Goal: Task Accomplishment & Management: Use online tool/utility

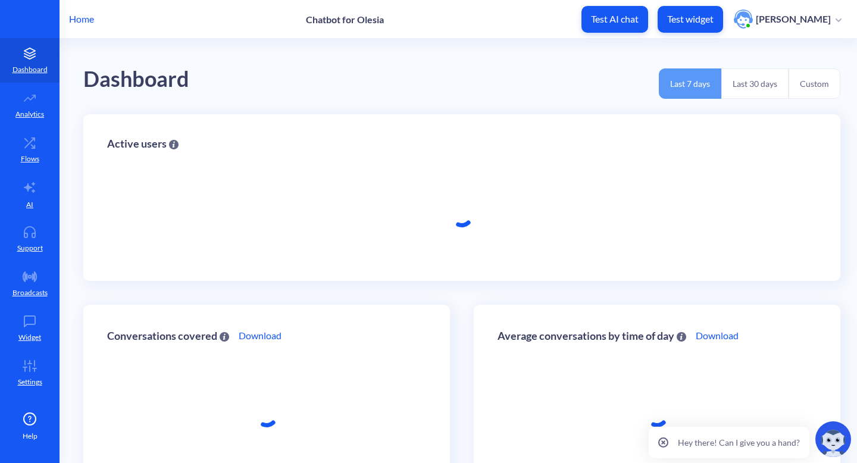
click at [357, 80] on div "Dashboard Last 7 days Last 30 days Custom" at bounding box center [461, 77] width 757 height 76
click at [33, 218] on link "Support" at bounding box center [30, 239] width 60 height 45
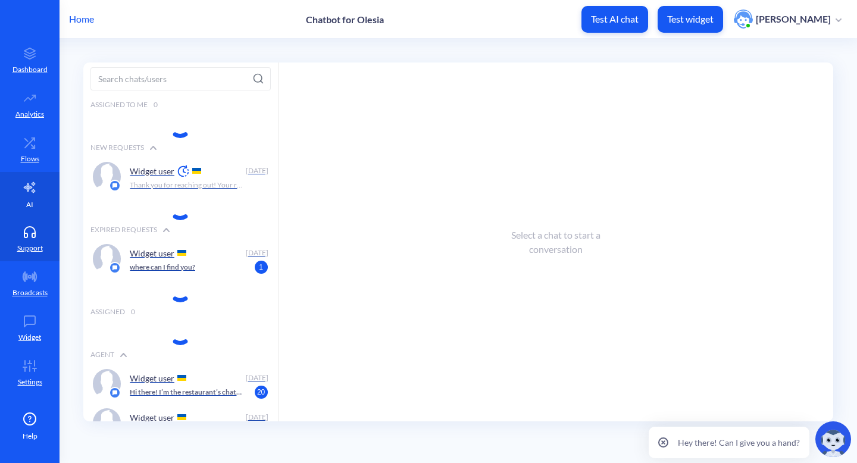
click at [33, 204] on p "AI" at bounding box center [29, 204] width 7 height 11
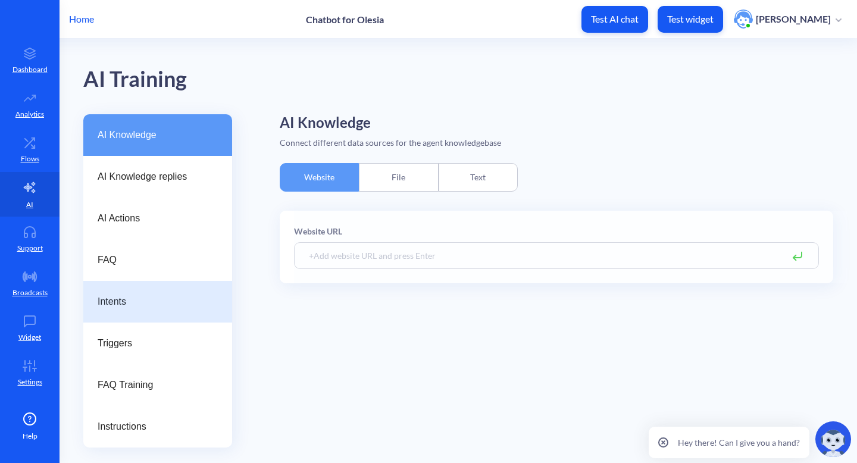
click at [141, 313] on div "Intents" at bounding box center [157, 302] width 149 height 42
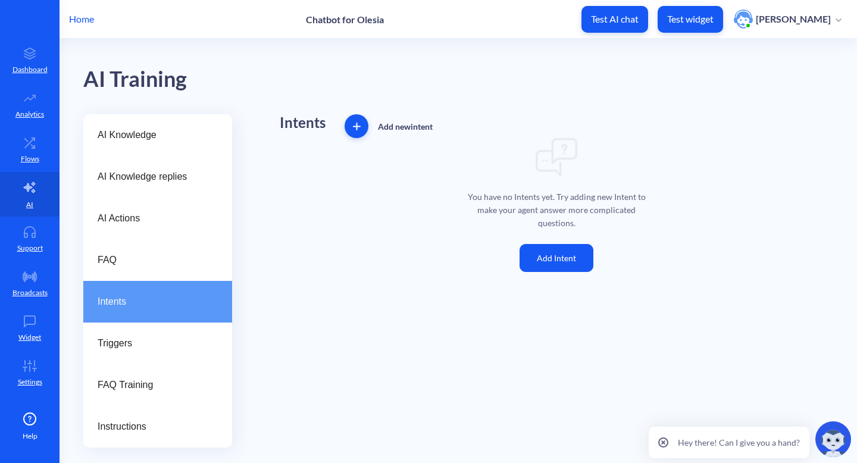
click at [577, 247] on button "Add Intent" at bounding box center [556, 258] width 74 height 28
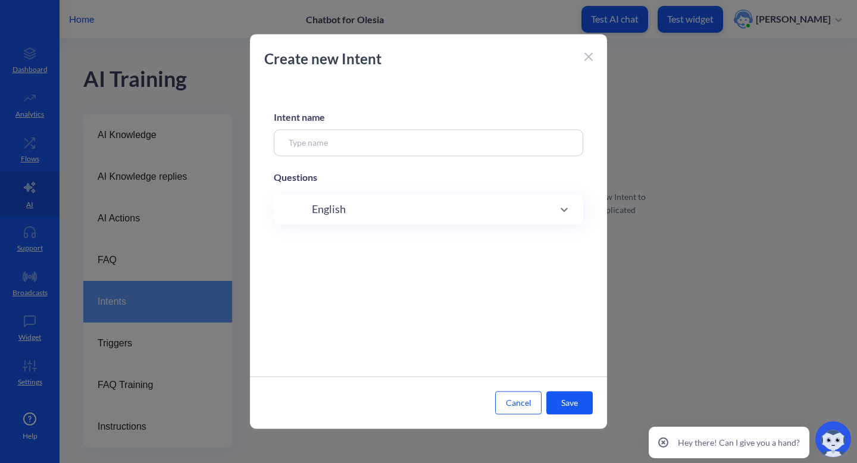
click at [437, 139] on input at bounding box center [428, 142] width 309 height 27
type input "locat"
click at [591, 55] on icon at bounding box center [588, 56] width 8 height 8
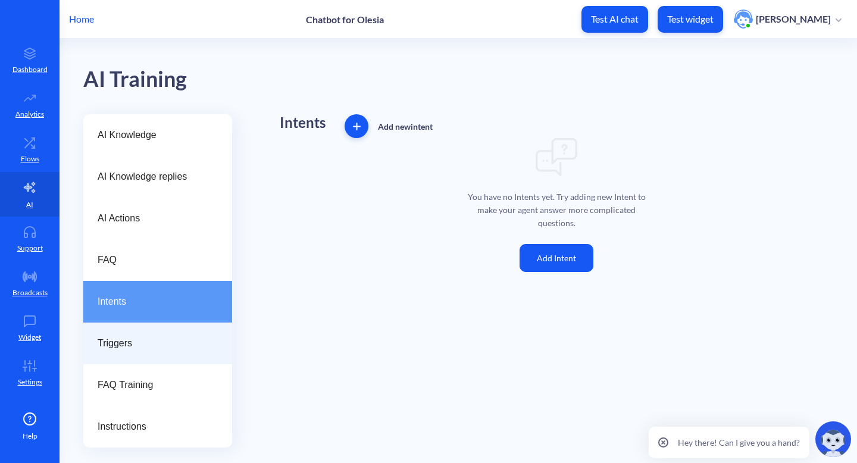
click at [136, 347] on span "Triggers" at bounding box center [153, 343] width 111 height 14
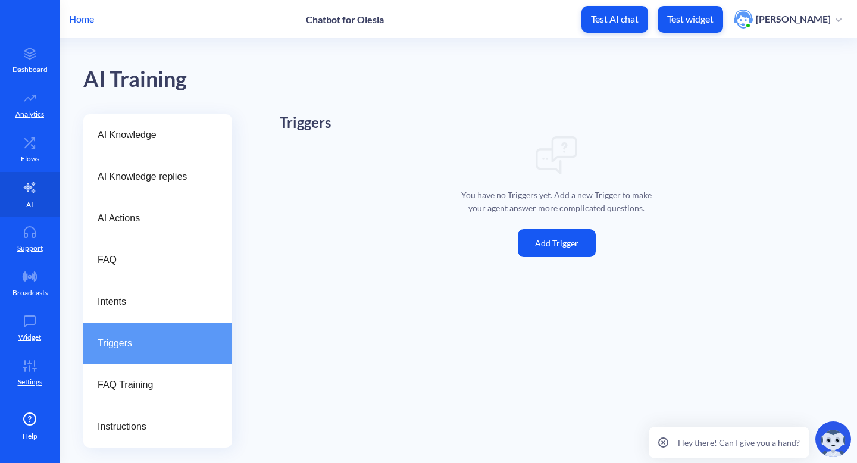
click at [588, 239] on button "Add Trigger" at bounding box center [557, 243] width 78 height 28
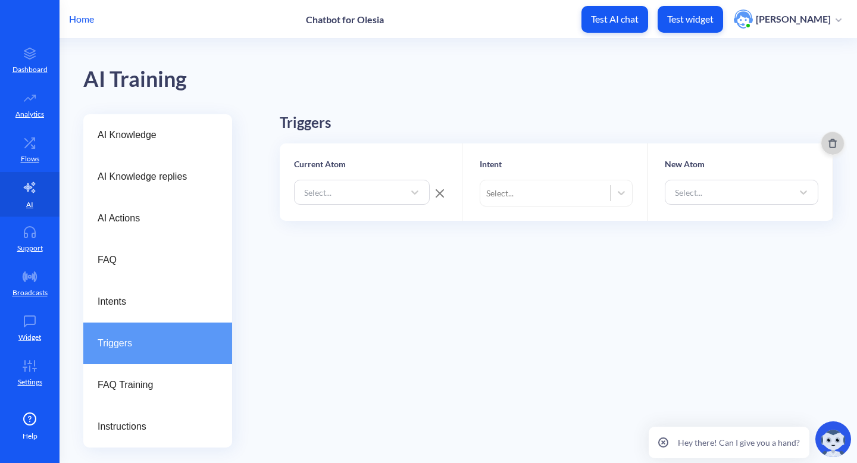
click at [828, 148] on button "Delete" at bounding box center [833, 143] width 24 height 24
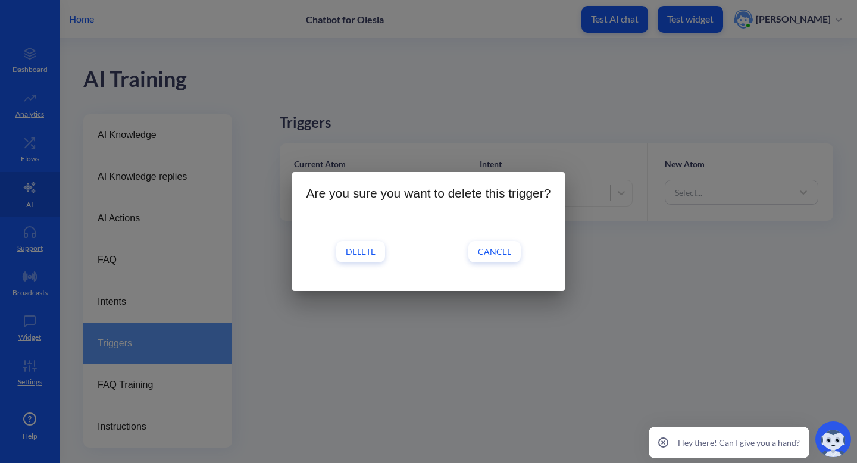
click at [352, 260] on button "Delete" at bounding box center [360, 251] width 49 height 21
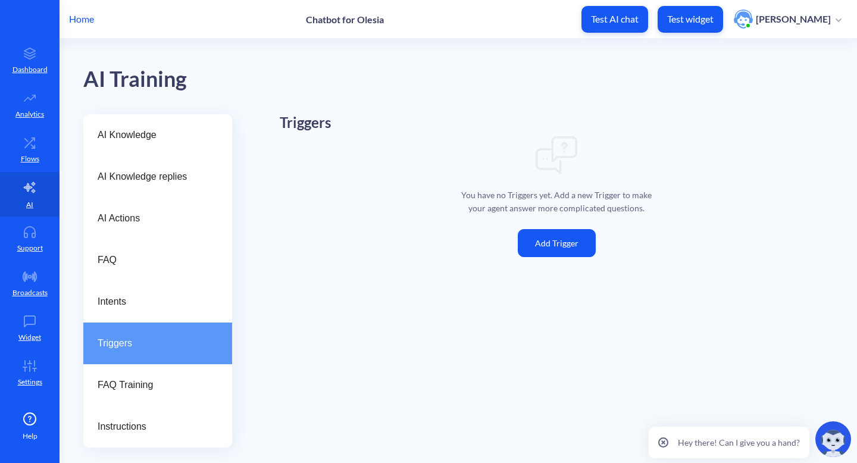
click at [703, 17] on p "Test widget" at bounding box center [690, 19] width 46 height 12
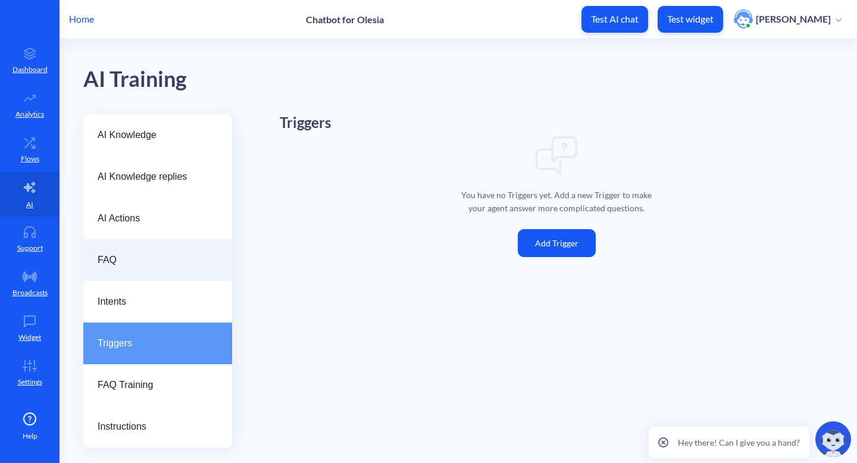
click at [107, 262] on span "FAQ" at bounding box center [153, 260] width 111 height 14
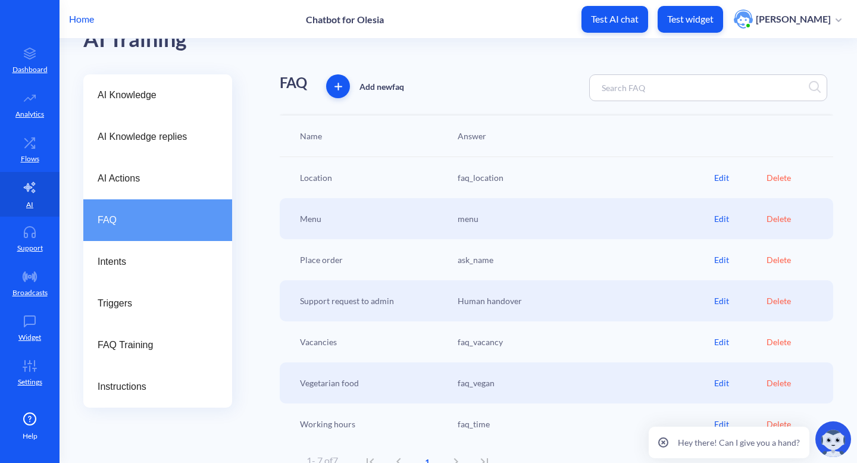
scroll to position [56, 0]
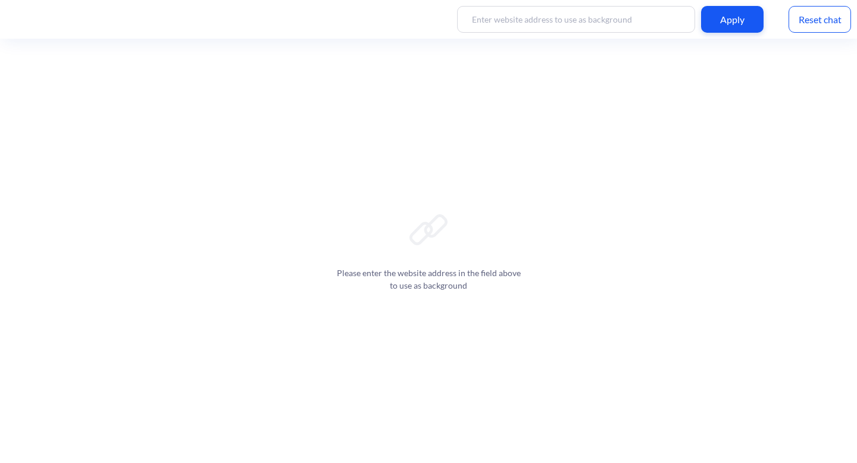
click at [627, 28] on input at bounding box center [576, 19] width 238 height 27
click at [829, 439] on button at bounding box center [827, 433] width 36 height 36
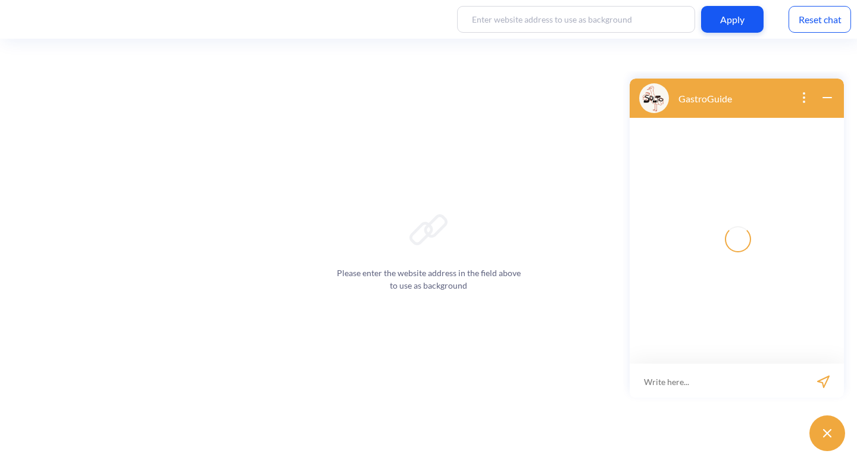
scroll to position [2, 0]
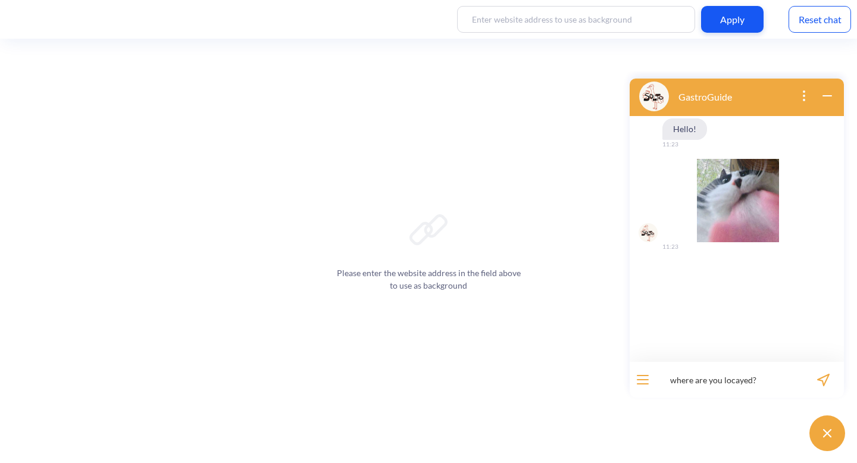
click at [742, 383] on input "where are you locayed?" at bounding box center [729, 380] width 147 height 36
type input "where are you located?"
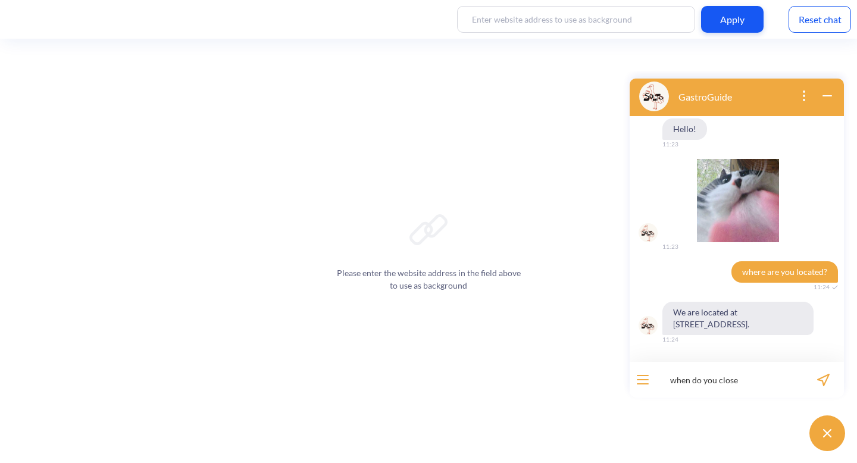
type input "when do you close?"
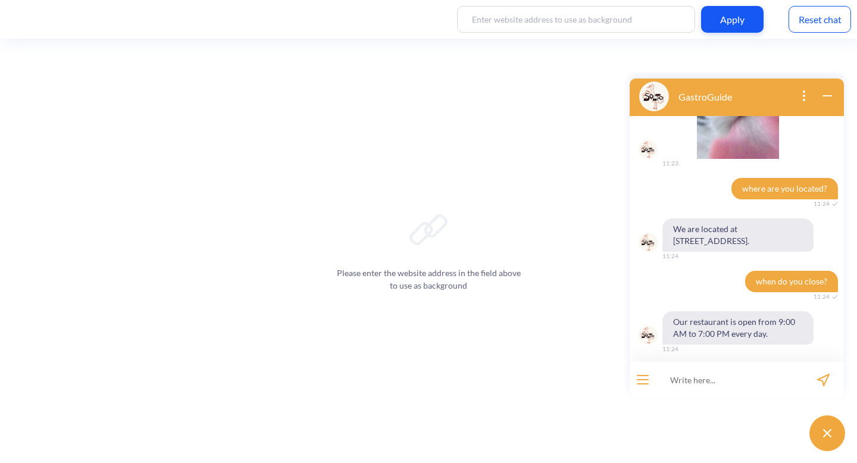
scroll to position [89, 0]
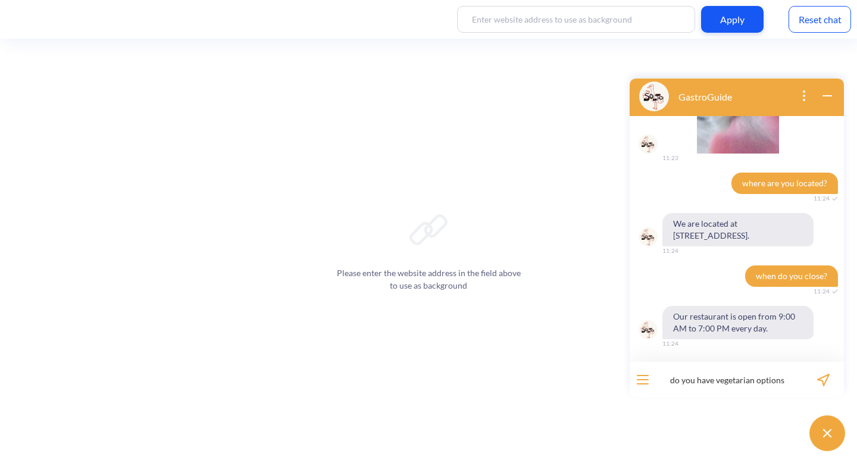
type input "do you have vegetarian options?"
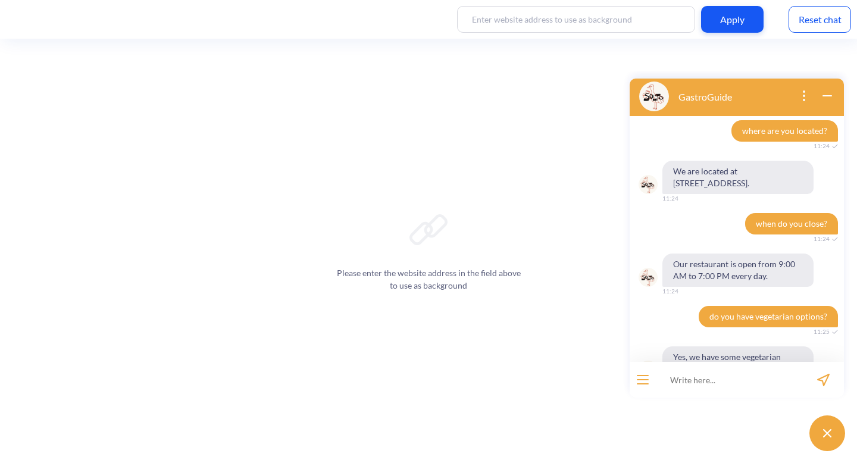
scroll to position [181, 0]
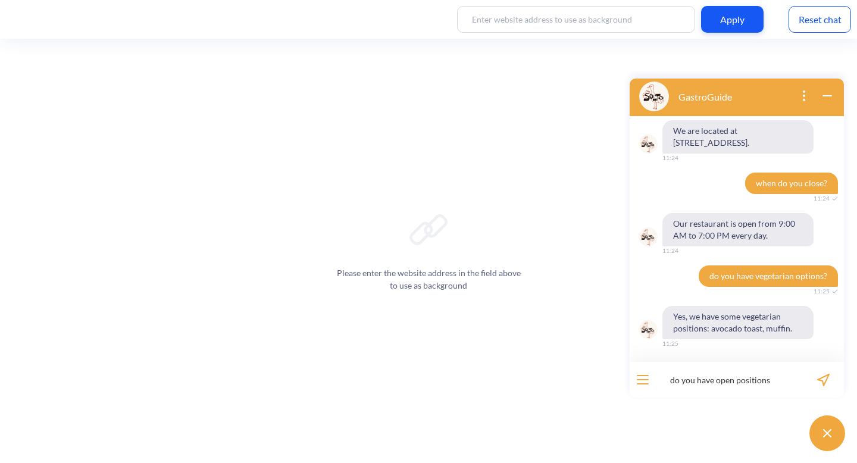
type input "do you have open positions?"
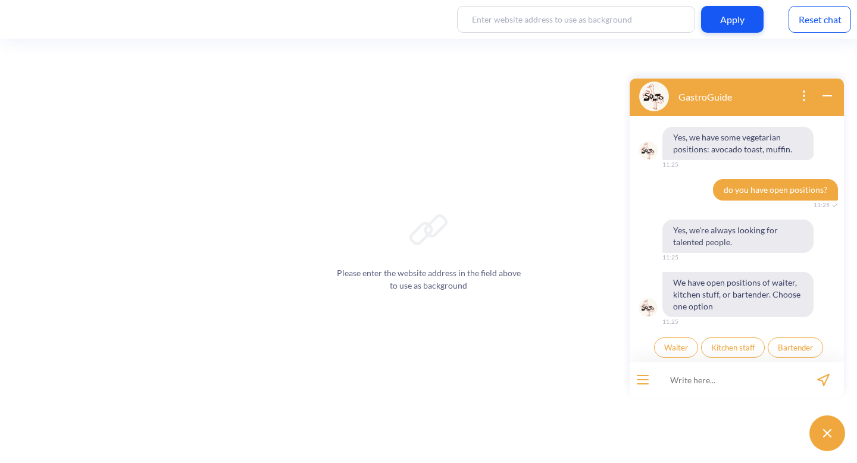
scroll to position [362, 0]
